Goal: Information Seeking & Learning: Check status

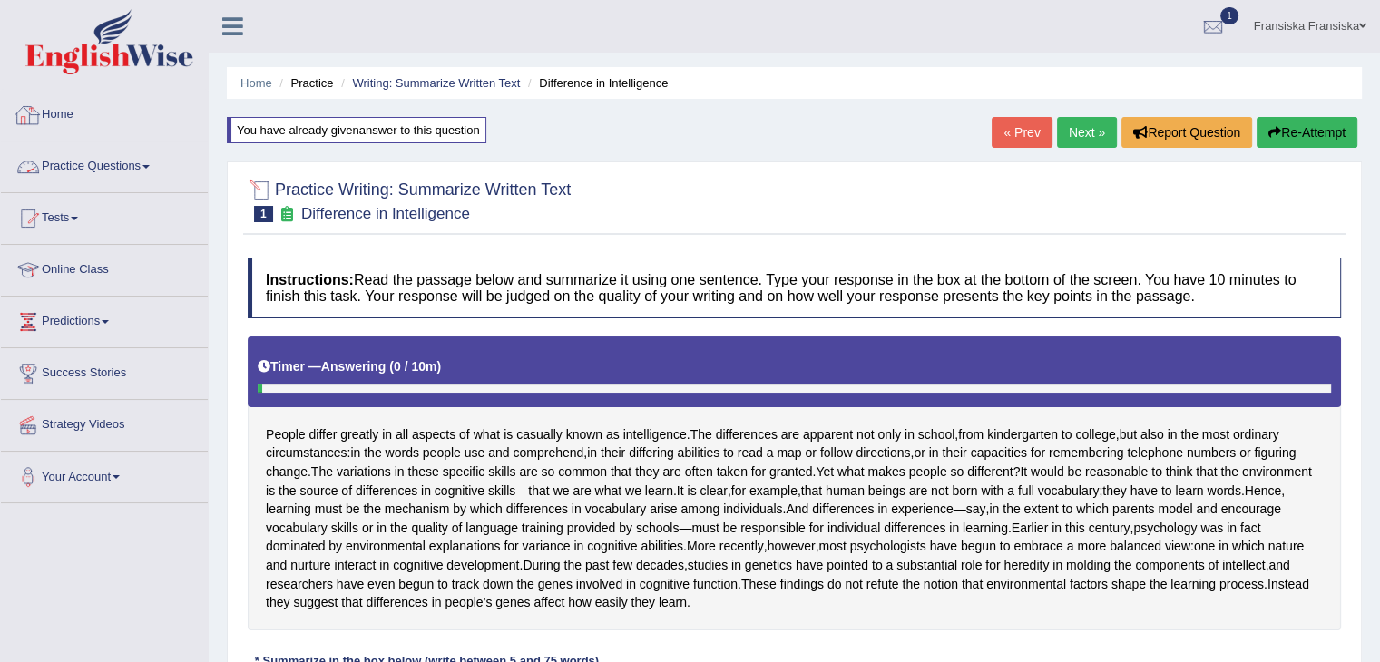
click at [80, 102] on link "Home" at bounding box center [104, 112] width 207 height 45
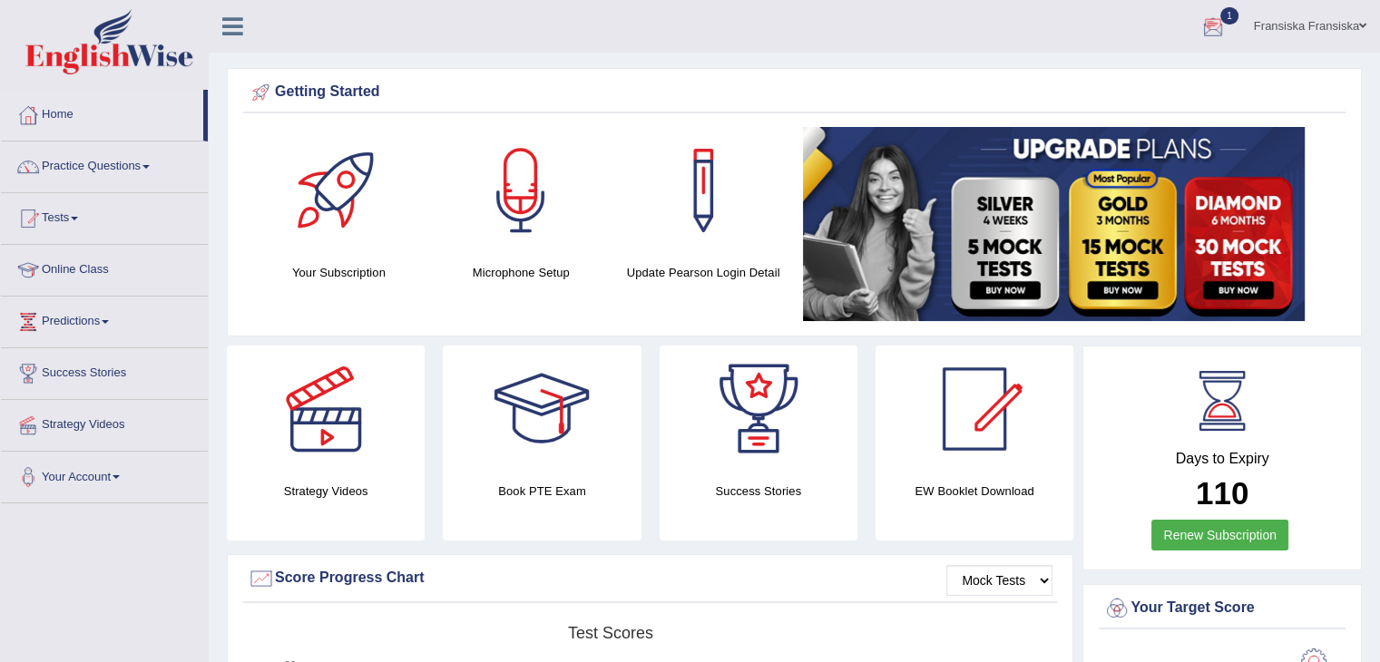
click at [1212, 12] on link "1" at bounding box center [1212, 23] width 54 height 47
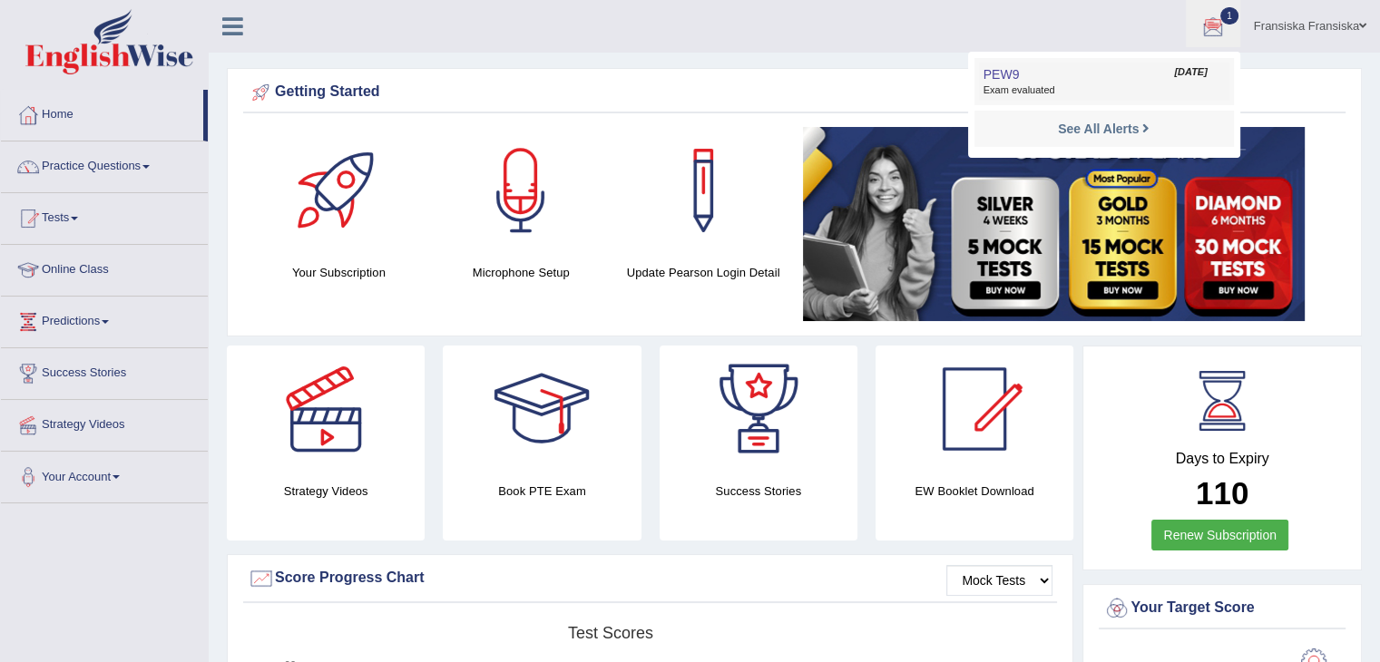
click at [1177, 82] on link "PEW9 Aug 21, 2025 Exam evaluated" at bounding box center [1104, 82] width 250 height 38
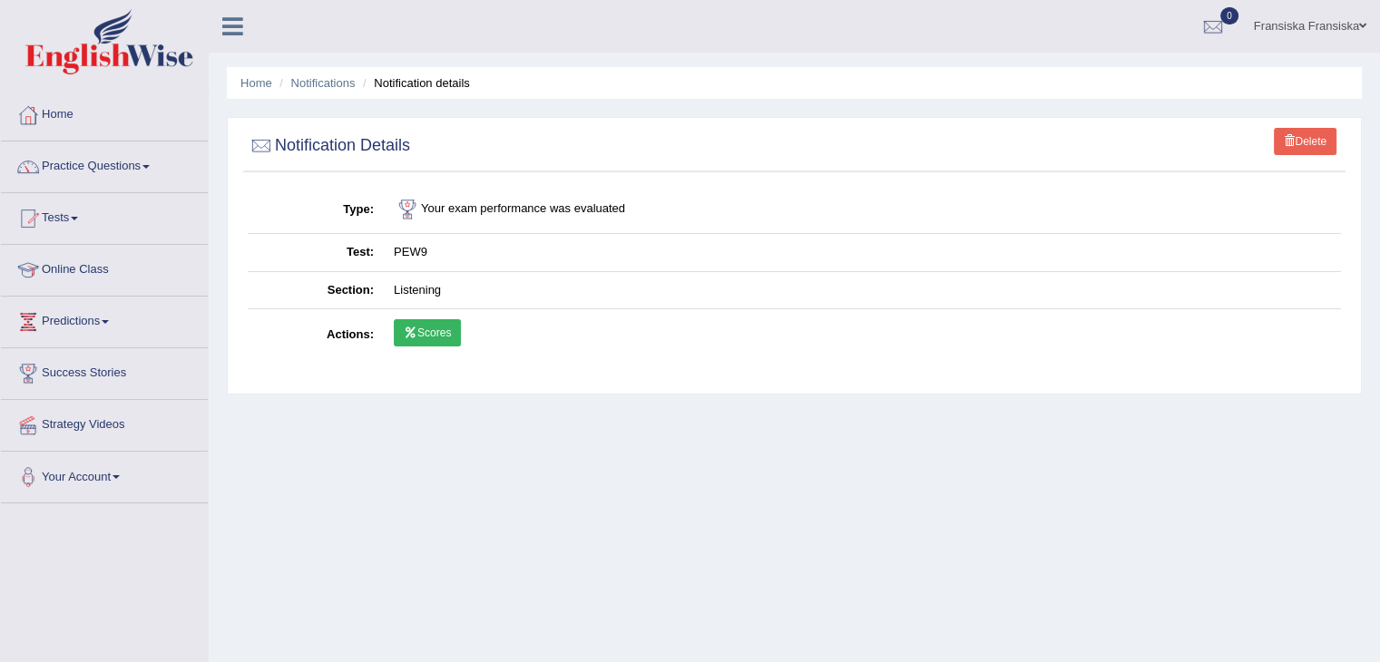
click at [421, 342] on link "Scores" at bounding box center [427, 332] width 67 height 27
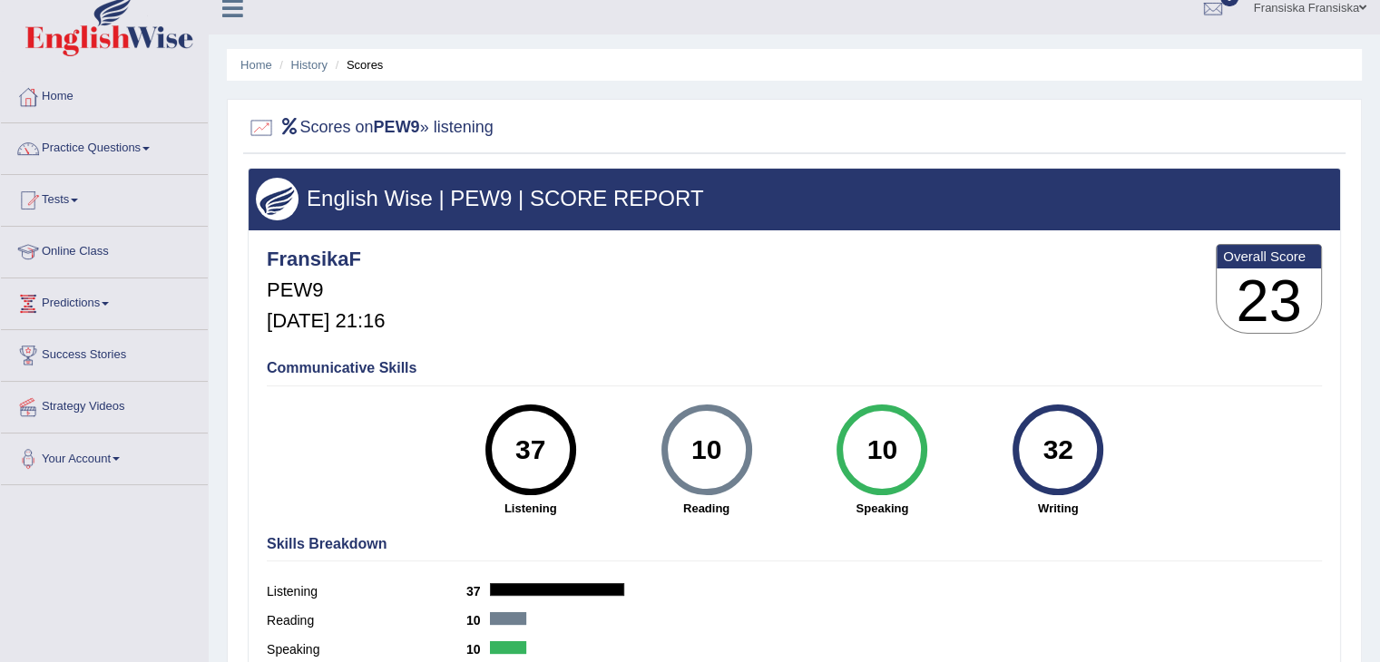
scroll to position [14, 0]
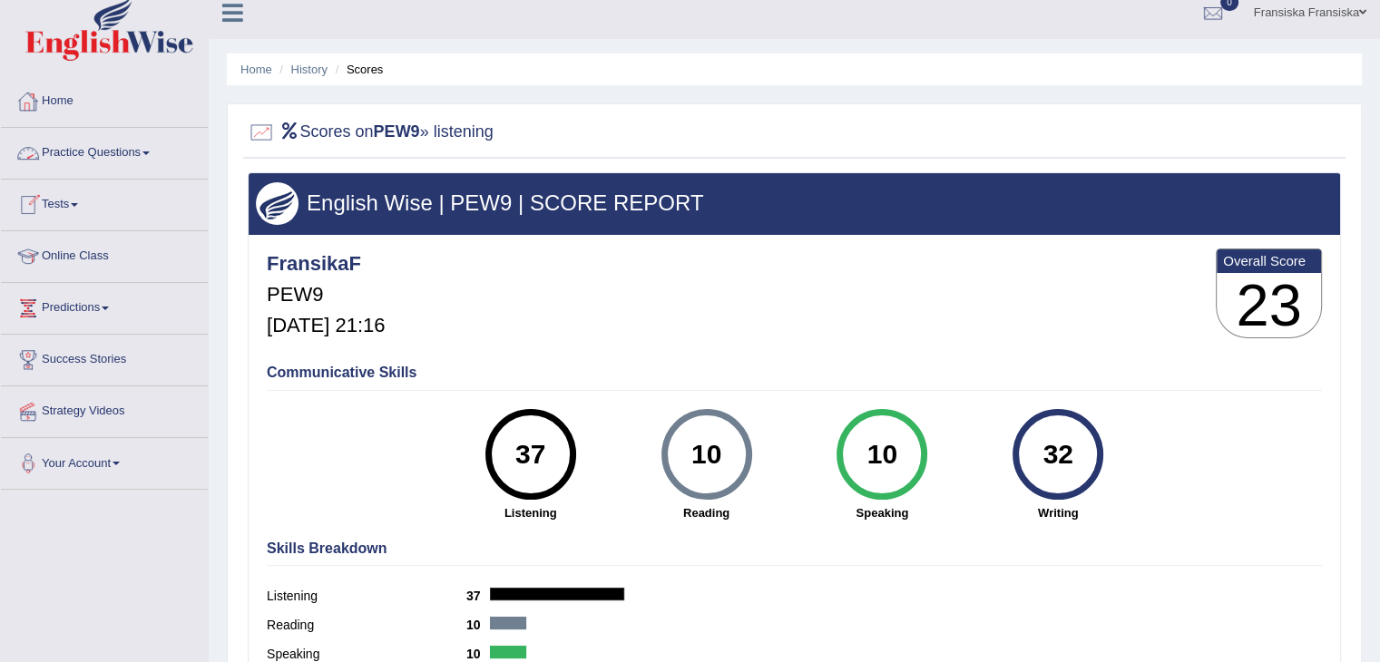
click at [80, 88] on link "Home" at bounding box center [104, 98] width 207 height 45
